Goal: Transaction & Acquisition: Purchase product/service

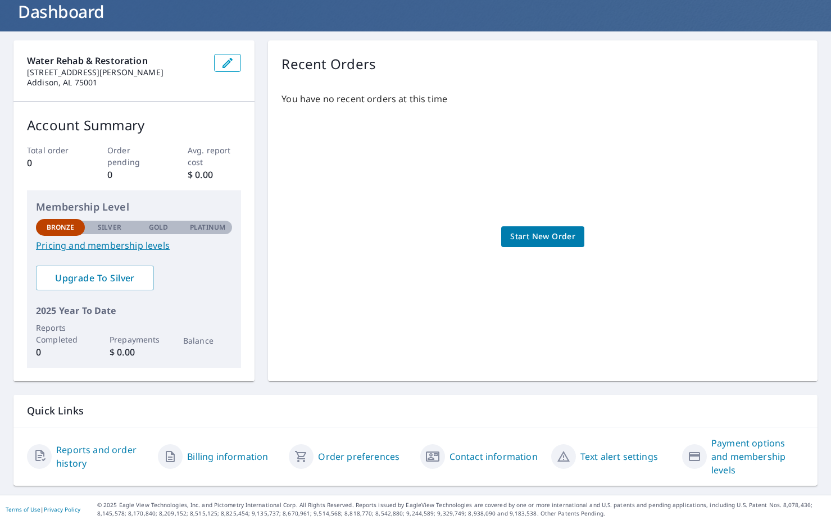
scroll to position [76, 0]
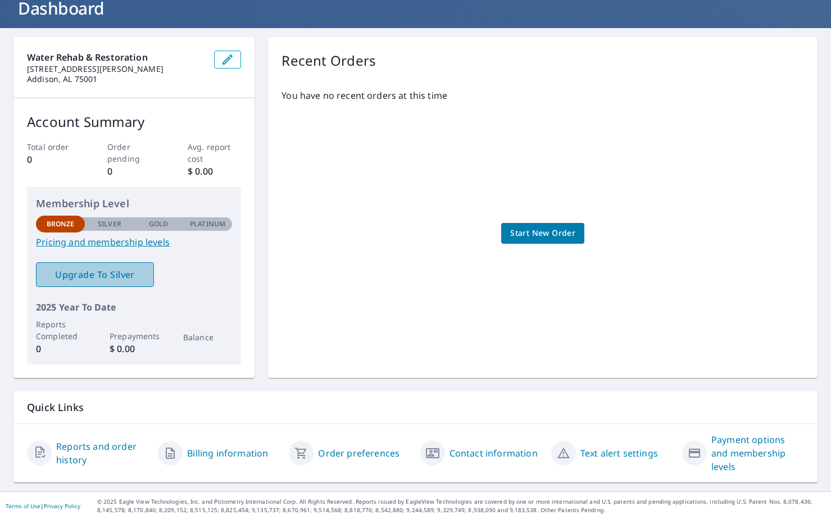
click at [115, 266] on link "Upgrade To Silver" at bounding box center [95, 274] width 118 height 25
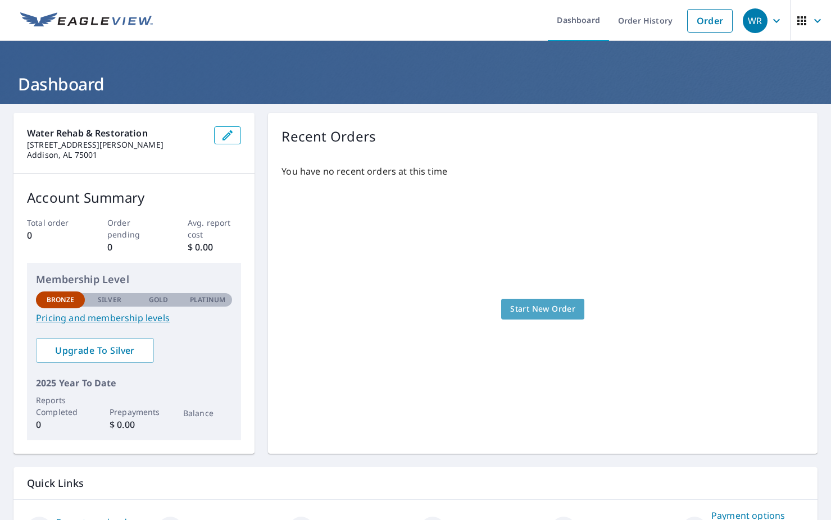
click at [536, 312] on span "Start New Order" at bounding box center [542, 309] width 65 height 14
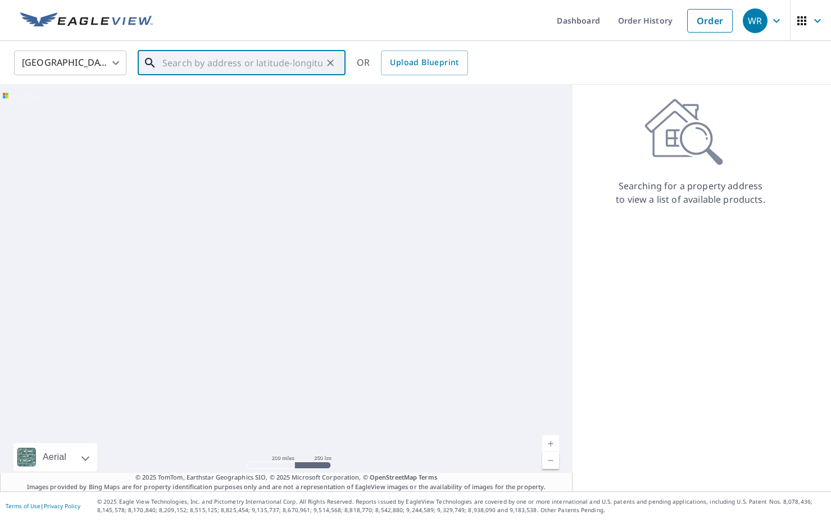
click at [252, 65] on input "text" at bounding box center [242, 62] width 160 height 31
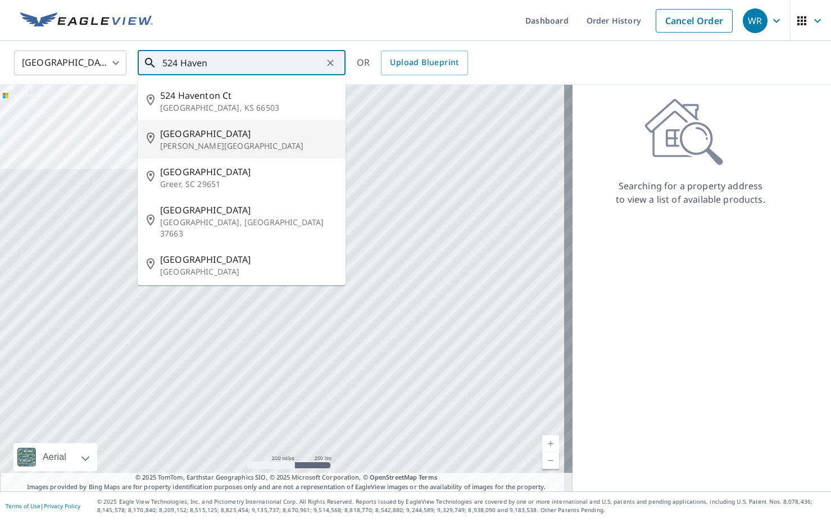
click at [175, 136] on span "[GEOGRAPHIC_DATA]" at bounding box center [248, 133] width 176 height 13
type input "[STREET_ADDRESS][PERSON_NAME]"
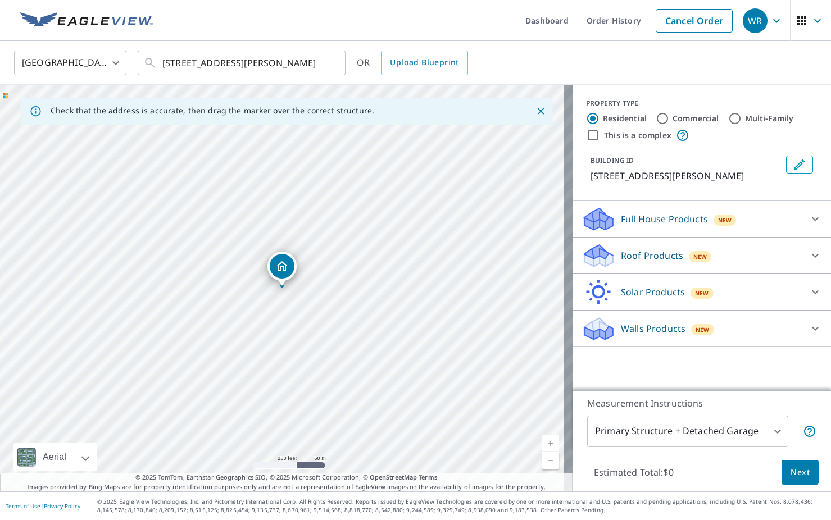
click at [283, 269] on icon "Dropped pin, building 1, Residential property, 524 Haven Dr Anna, TX 75409" at bounding box center [282, 266] width 11 height 10
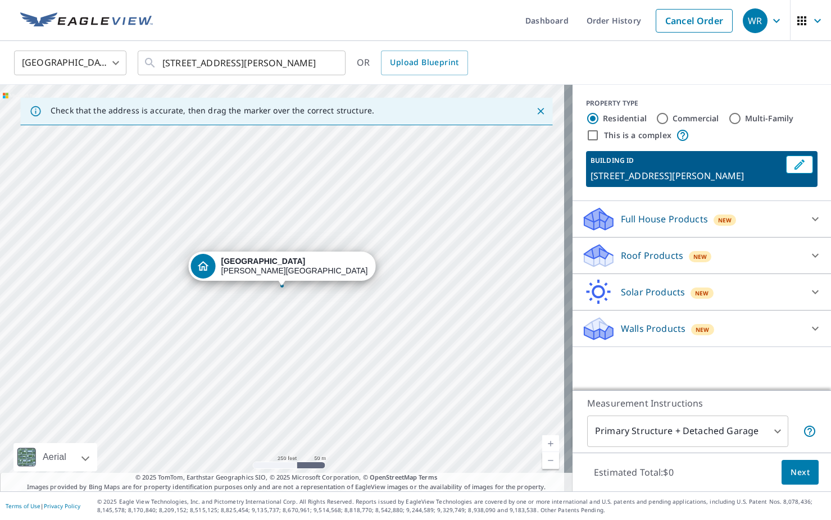
click at [739, 215] on div "Full House Products New" at bounding box center [692, 219] width 220 height 26
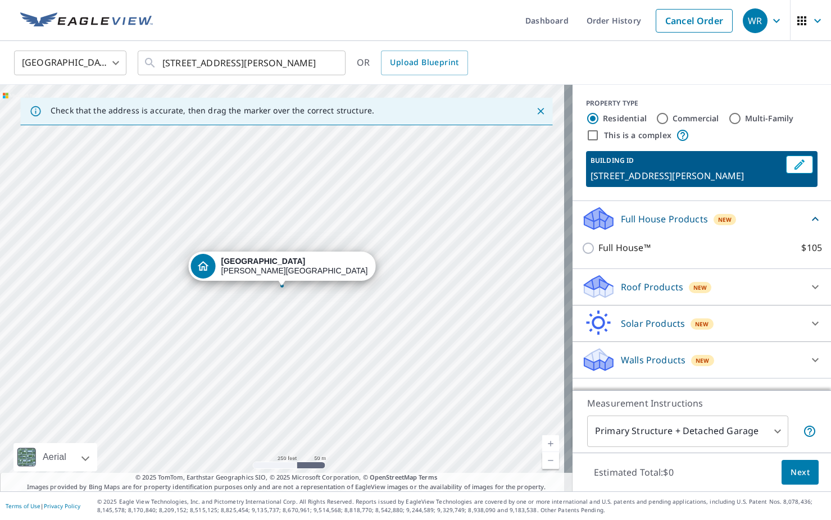
click at [630, 292] on p "Roof Products" at bounding box center [652, 286] width 62 height 13
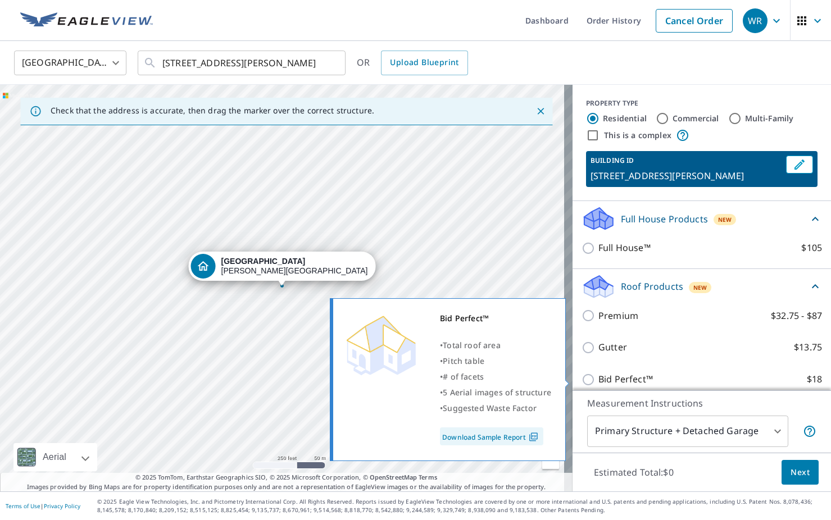
click at [616, 375] on p "Bid Perfect™" at bounding box center [626, 380] width 55 height 14
click at [599, 375] on input "Bid Perfect™ $18" at bounding box center [590, 379] width 17 height 13
checkbox input "true"
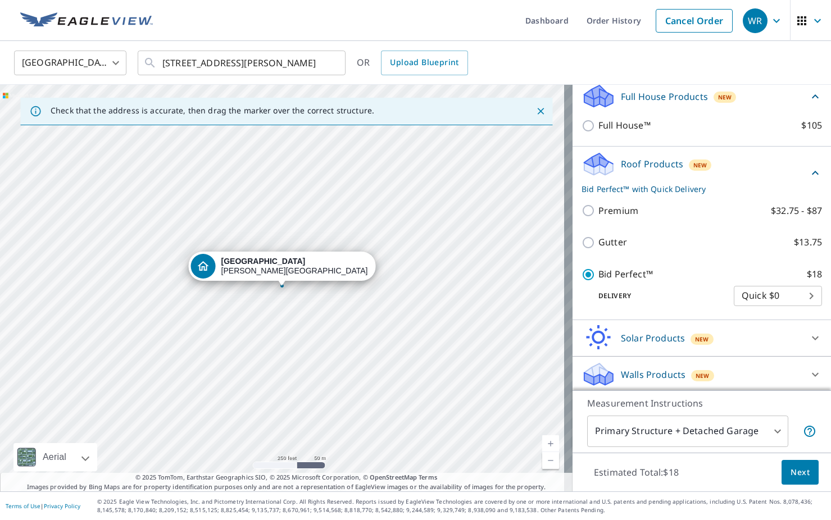
scroll to position [125, 0]
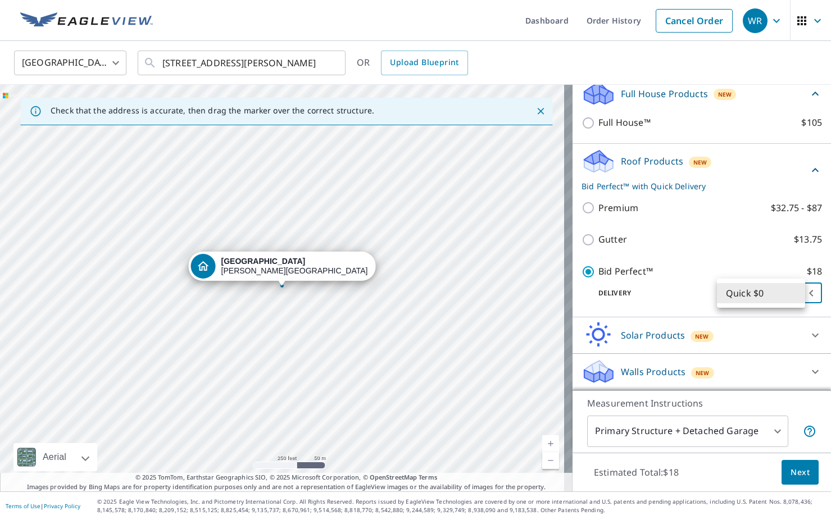
click at [727, 289] on body "WR WR Dashboard Order History Cancel Order WR [GEOGRAPHIC_DATA] [GEOGRAPHIC_DAT…" at bounding box center [415, 260] width 831 height 520
click at [578, 214] on div at bounding box center [415, 260] width 831 height 520
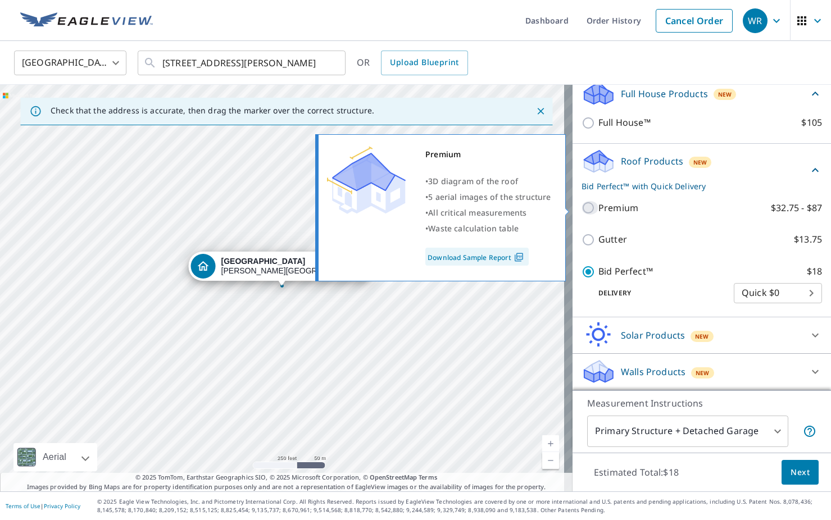
click at [582, 212] on input "Premium $32.75 - $87" at bounding box center [590, 207] width 17 height 13
checkbox input "true"
checkbox input "false"
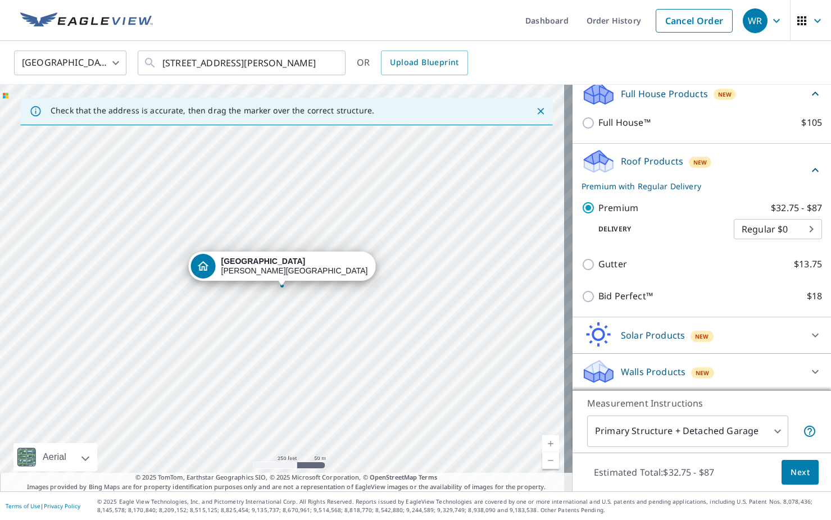
click at [748, 232] on body "WR WR Dashboard Order History Cancel Order WR [GEOGRAPHIC_DATA] [GEOGRAPHIC_DAT…" at bounding box center [415, 260] width 831 height 520
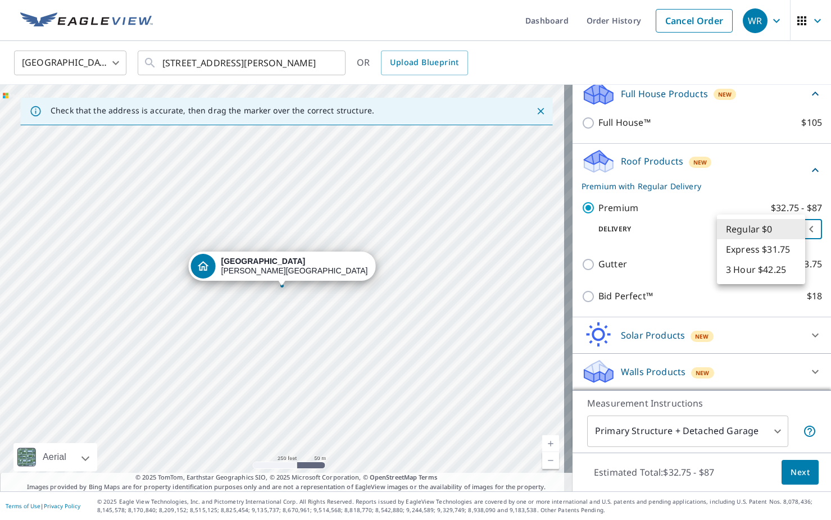
click at [639, 373] on div at bounding box center [415, 260] width 831 height 520
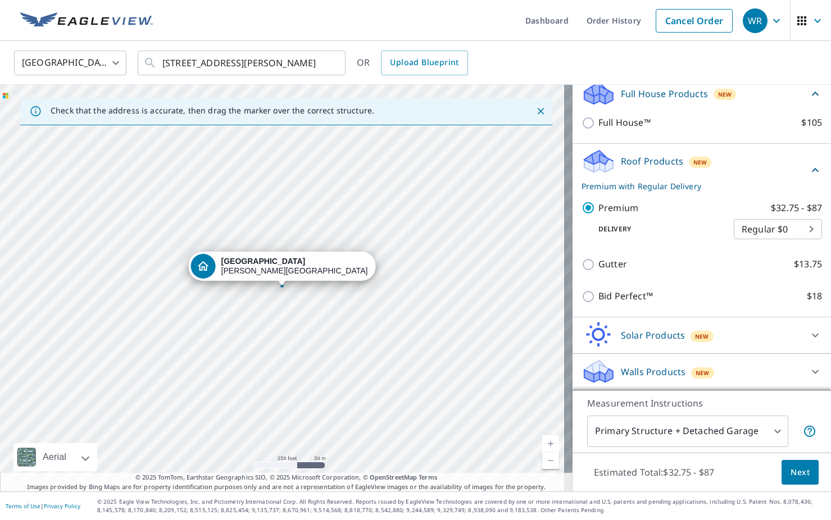
click at [639, 373] on p "Walls Products" at bounding box center [653, 371] width 65 height 13
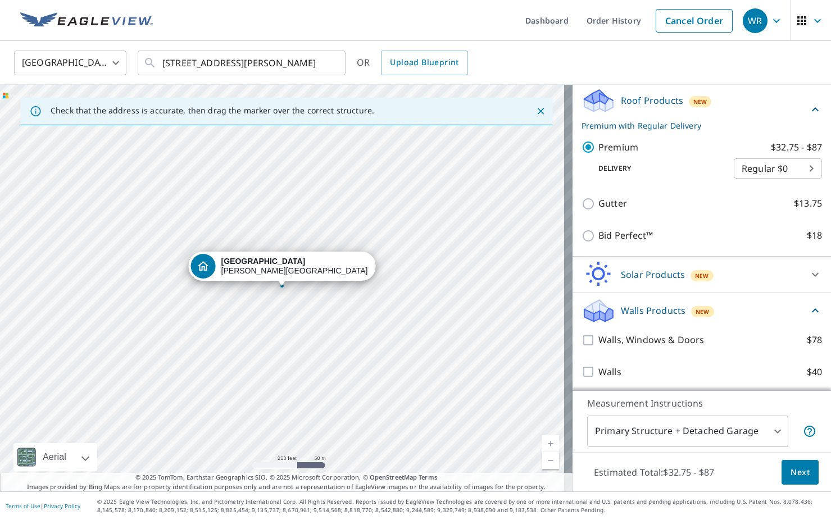
scroll to position [188, 0]
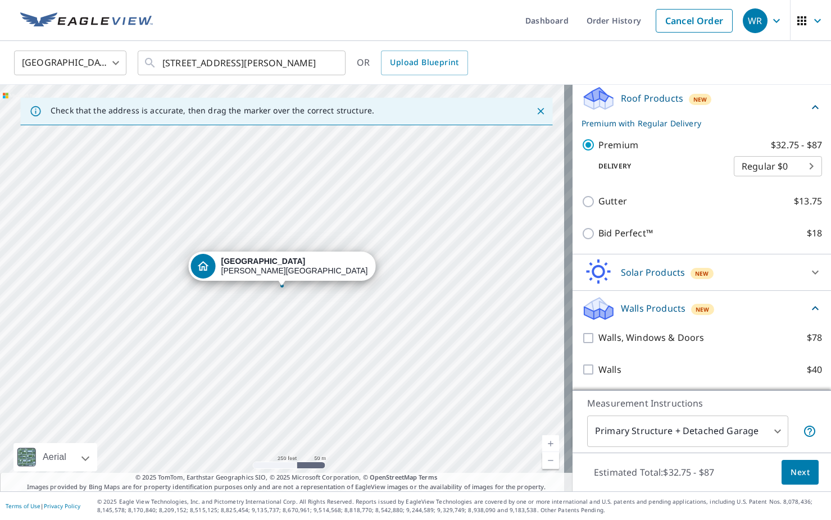
click at [687, 348] on div "Walls, Windows & Doors $78" at bounding box center [702, 338] width 241 height 32
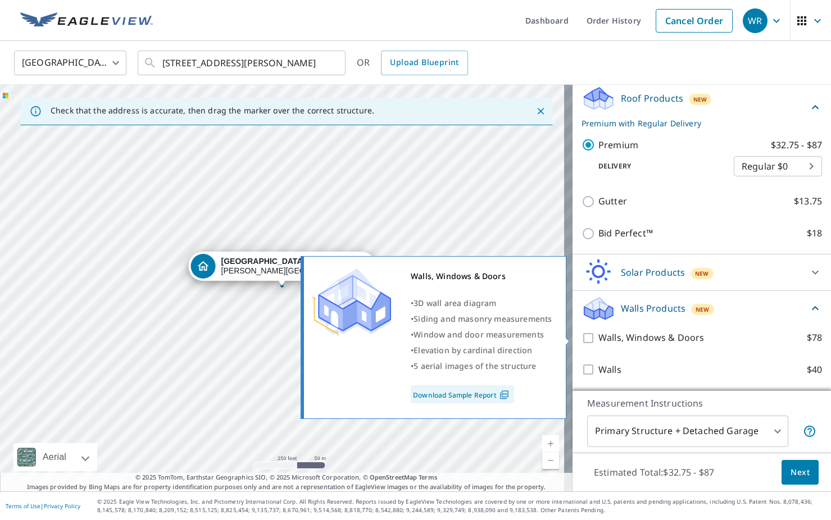
click at [681, 338] on p "Walls, Windows & Doors" at bounding box center [652, 338] width 106 height 14
click at [599, 338] on input "Walls, Windows & Doors $78" at bounding box center [590, 338] width 17 height 13
checkbox input "true"
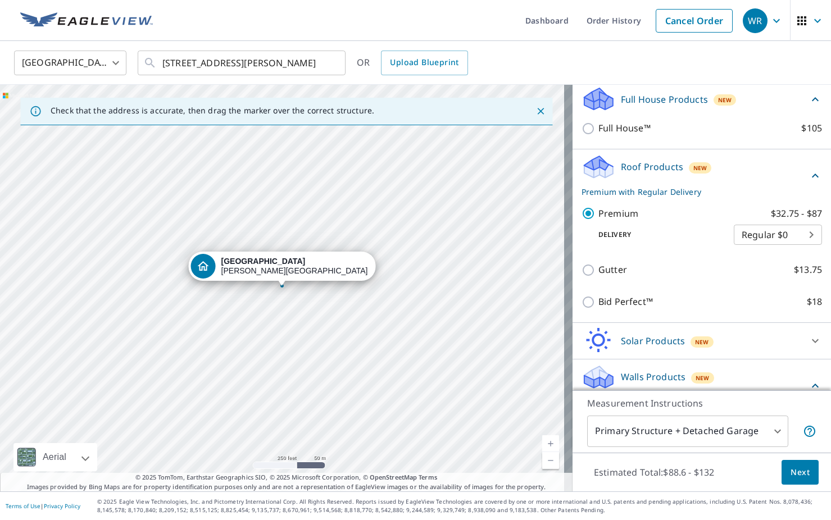
scroll to position [62, 0]
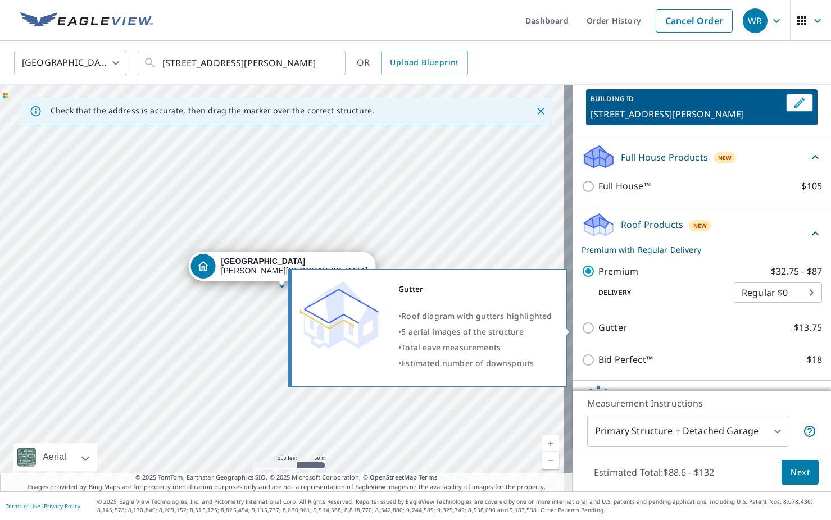
click at [582, 330] on input "Gutter $13.75" at bounding box center [590, 328] width 17 height 13
checkbox input "true"
checkbox input "false"
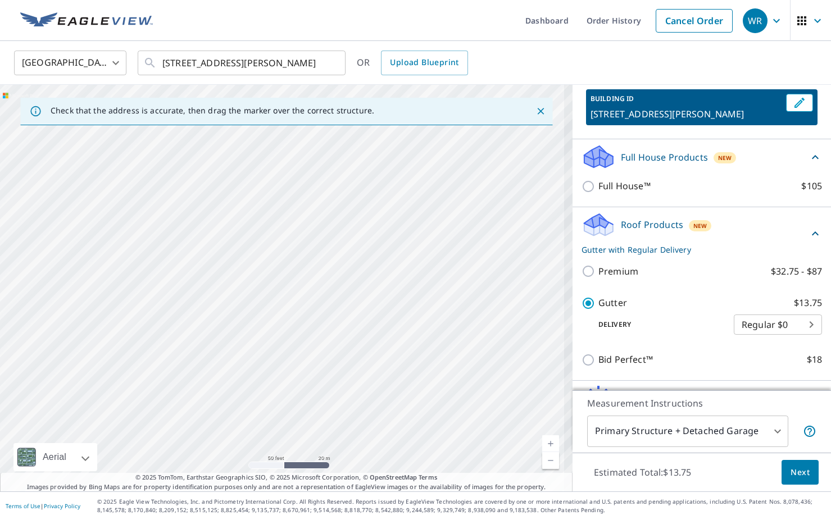
drag, startPoint x: 325, startPoint y: 202, endPoint x: 365, endPoint y: 399, distance: 201.2
click at [356, 415] on div "[STREET_ADDRESS][PERSON_NAME]" at bounding box center [286, 288] width 573 height 407
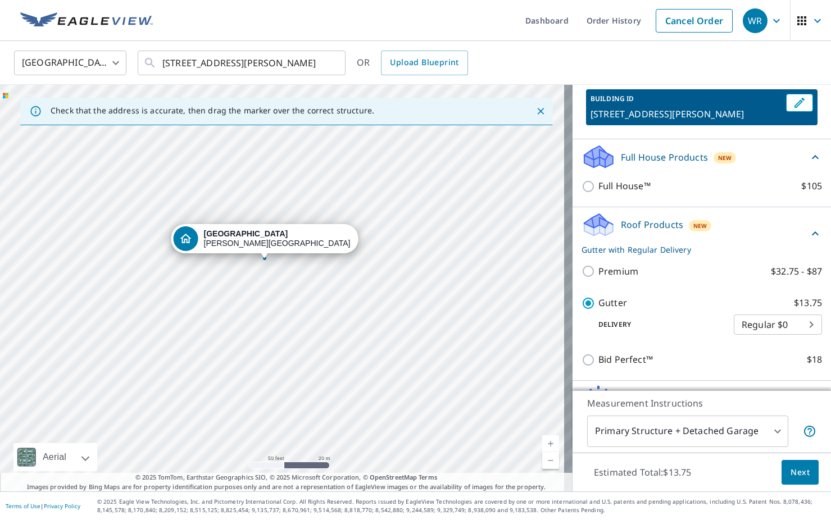
drag, startPoint x: 321, startPoint y: 202, endPoint x: 346, endPoint y: 475, distance: 274.3
click at [346, 475] on div "Check that the address is accurate, then drag the marker over the correct struc…" at bounding box center [286, 288] width 573 height 407
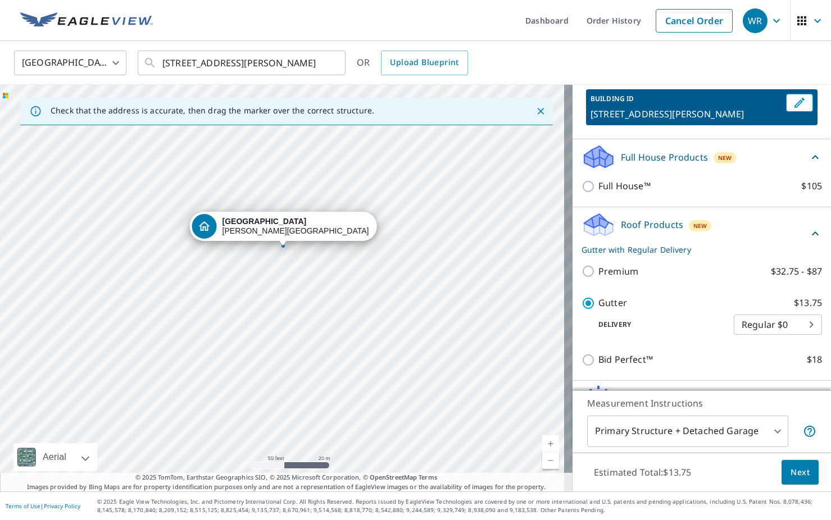
click at [322, 456] on div "[STREET_ADDRESS][PERSON_NAME]" at bounding box center [286, 288] width 573 height 407
click at [285, 252] on div "[STREET_ADDRESS][PERSON_NAME]" at bounding box center [286, 288] width 573 height 407
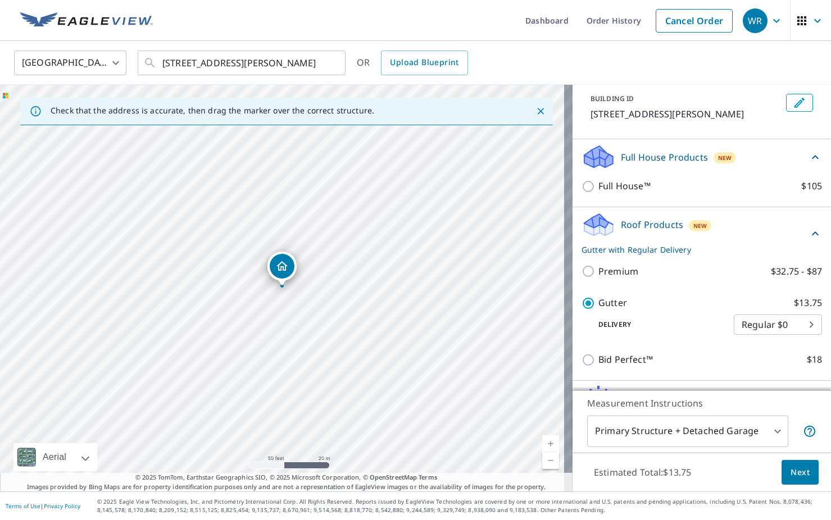
click at [281, 266] on icon "Dropped pin, building 1, Residential property, 524 Haven Dr Anna, TX 75409" at bounding box center [282, 266] width 11 height 10
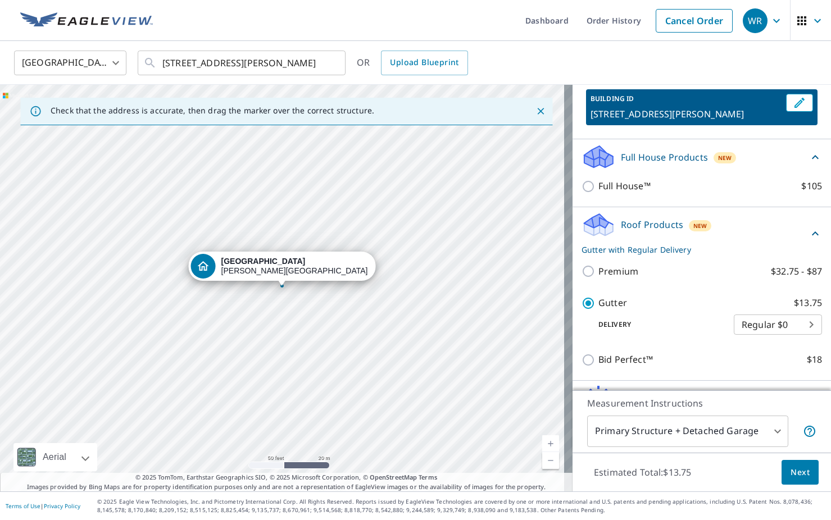
click at [644, 199] on div "Full House™ $105" at bounding box center [702, 186] width 241 height 32
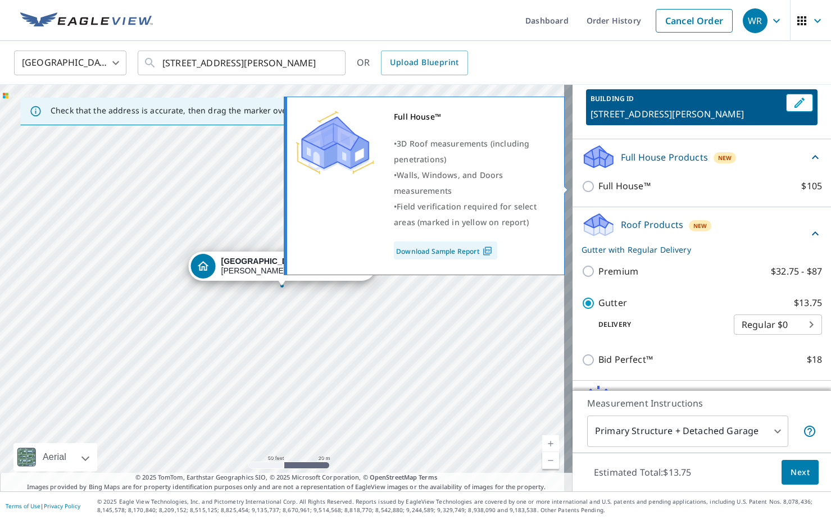
click at [623, 189] on p "Full House™" at bounding box center [625, 186] width 52 height 14
click at [599, 189] on input "Full House™ $105" at bounding box center [590, 186] width 17 height 13
checkbox input "true"
checkbox input "false"
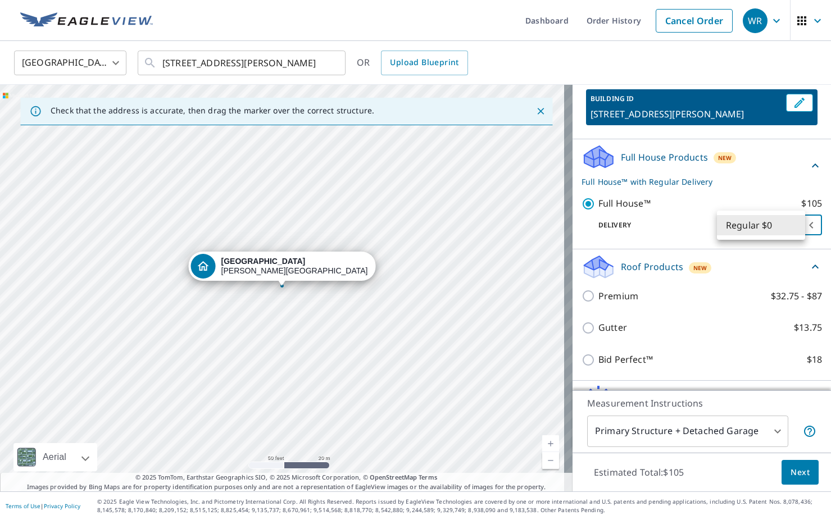
click at [737, 224] on body "WR WR Dashboard Order History Cancel Order WR [GEOGRAPHIC_DATA] [GEOGRAPHIC_DAT…" at bounding box center [415, 260] width 831 height 520
click at [751, 223] on li "Regular $0" at bounding box center [761, 225] width 88 height 20
click at [798, 222] on body "WR WR Dashboard Order History Cancel Order WR [GEOGRAPHIC_DATA] [GEOGRAPHIC_DAT…" at bounding box center [415, 260] width 831 height 520
drag, startPoint x: 819, startPoint y: 280, endPoint x: 817, endPoint y: 304, distance: 23.7
click at [817, 304] on div at bounding box center [415, 260] width 831 height 520
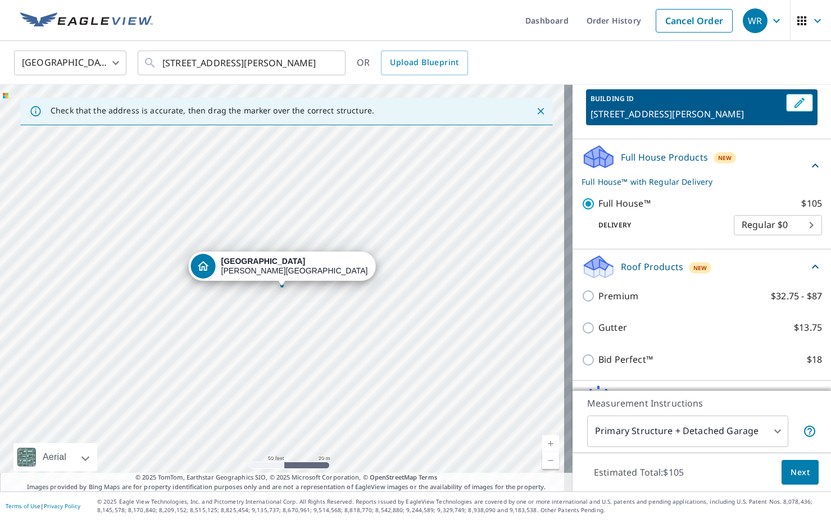
click at [814, 316] on div "Roof Products New Premium $32.75 - $87 Gutter $13.75 Bid Perfect™ $18" at bounding box center [702, 316] width 259 height 132
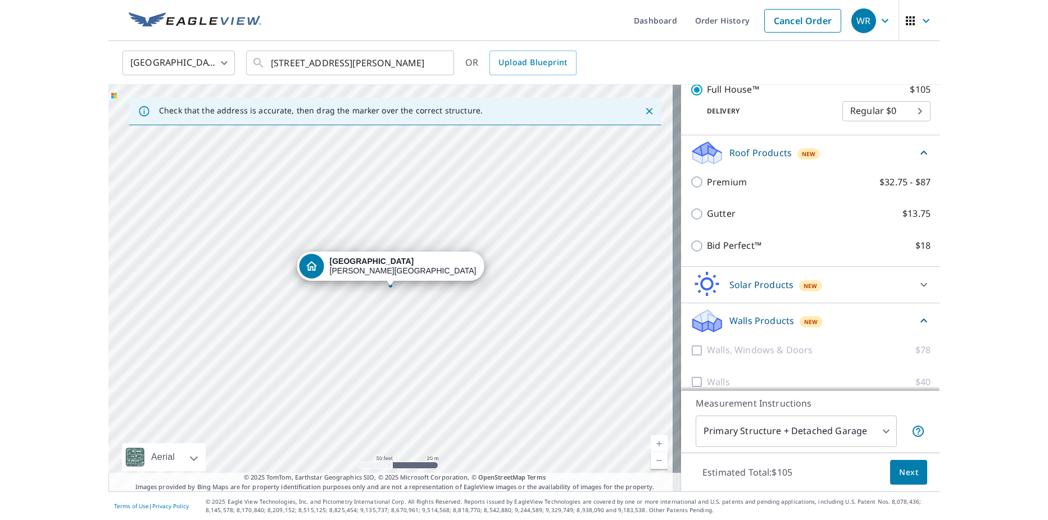
scroll to position [188, 0]
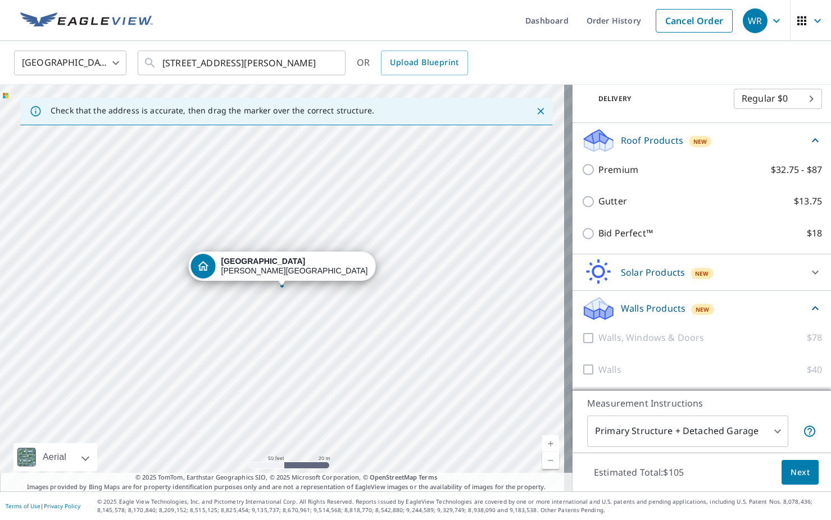
click at [792, 468] on span "Next" at bounding box center [800, 473] width 19 height 14
